Goal: Task Accomplishment & Management: Complete application form

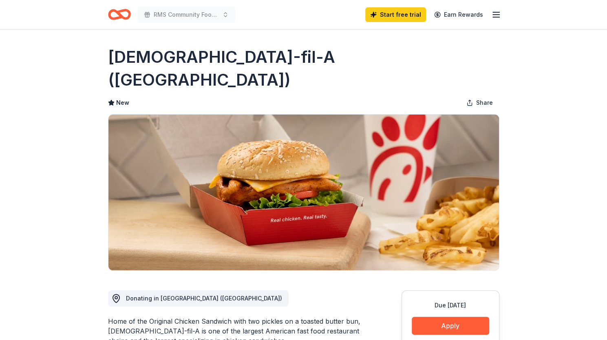
click at [119, 14] on icon "Home" at bounding box center [123, 14] width 13 height 8
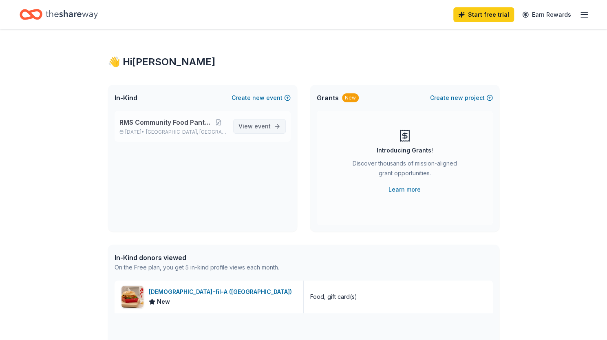
click at [252, 126] on span "View event" at bounding box center [254, 126] width 32 height 10
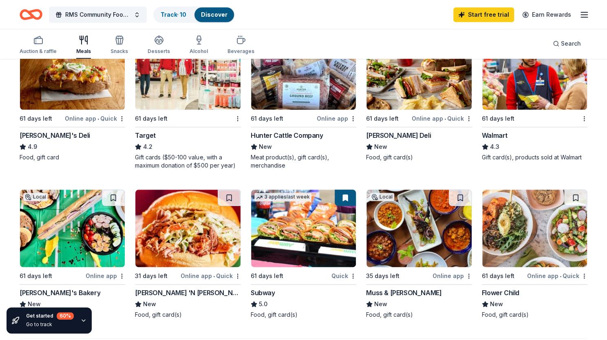
scroll to position [399, 0]
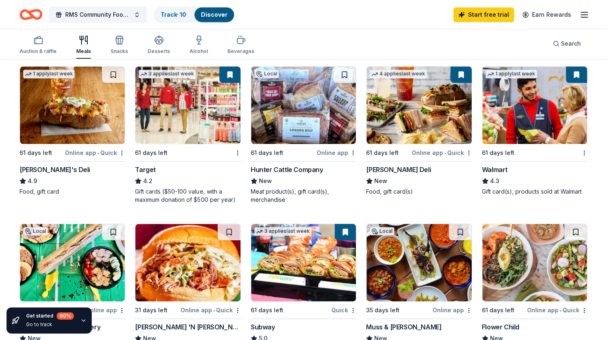
click at [514, 104] on img at bounding box center [534, 104] width 105 height 77
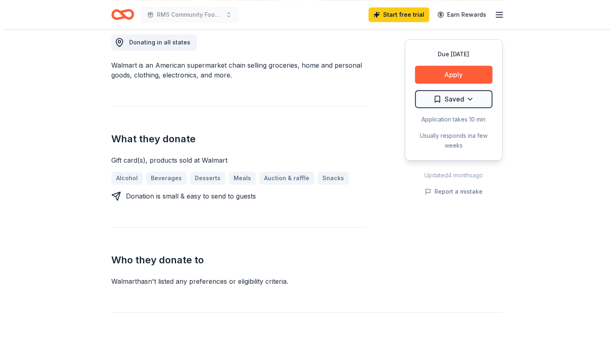
scroll to position [231, 0]
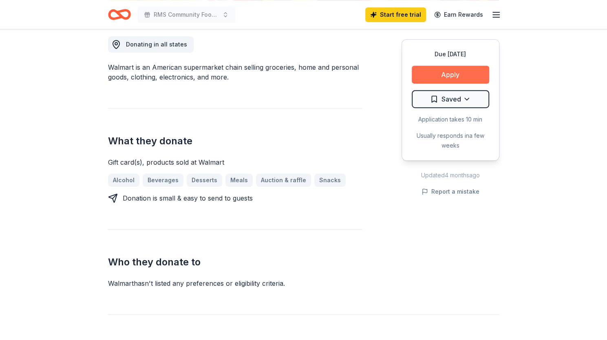
click at [451, 72] on button "Apply" at bounding box center [450, 75] width 77 height 18
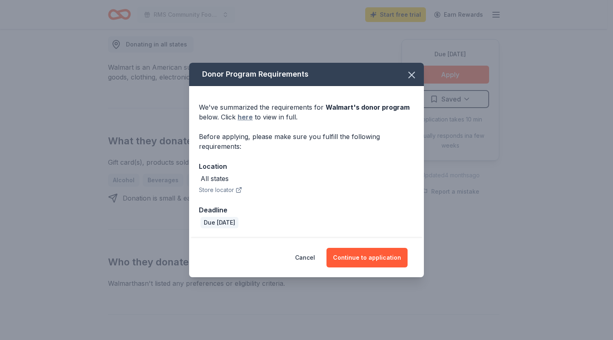
click at [243, 117] on link "here" at bounding box center [245, 117] width 15 height 10
